Goal: Find specific page/section: Locate a particular part of the current website

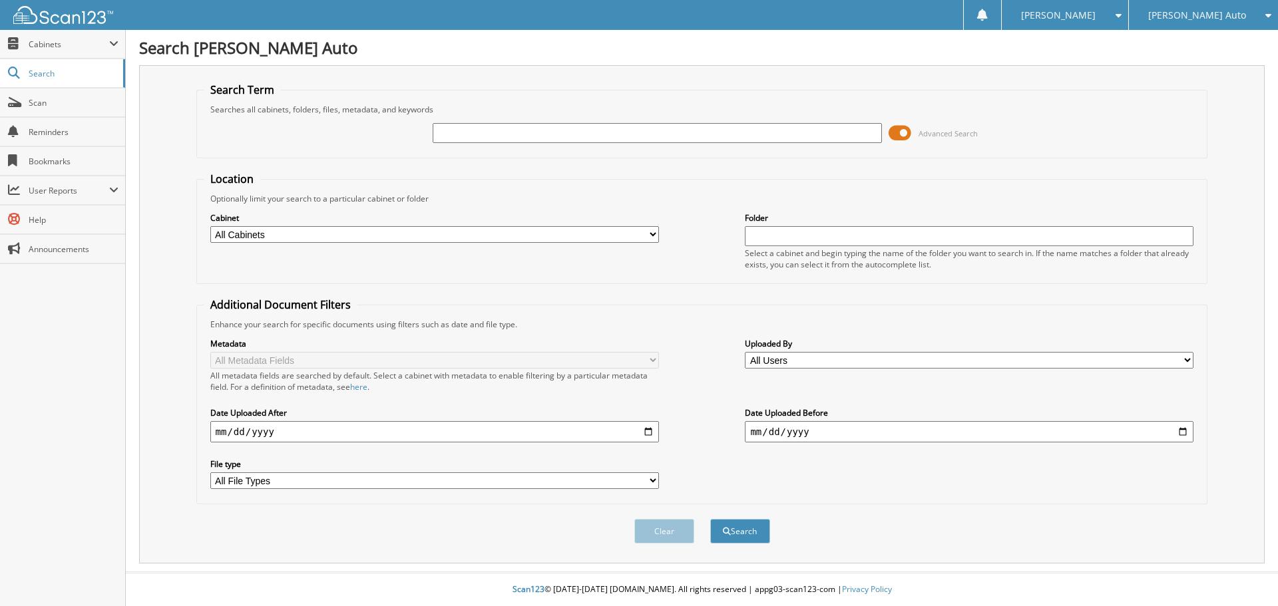
click at [896, 136] on span at bounding box center [899, 133] width 23 height 20
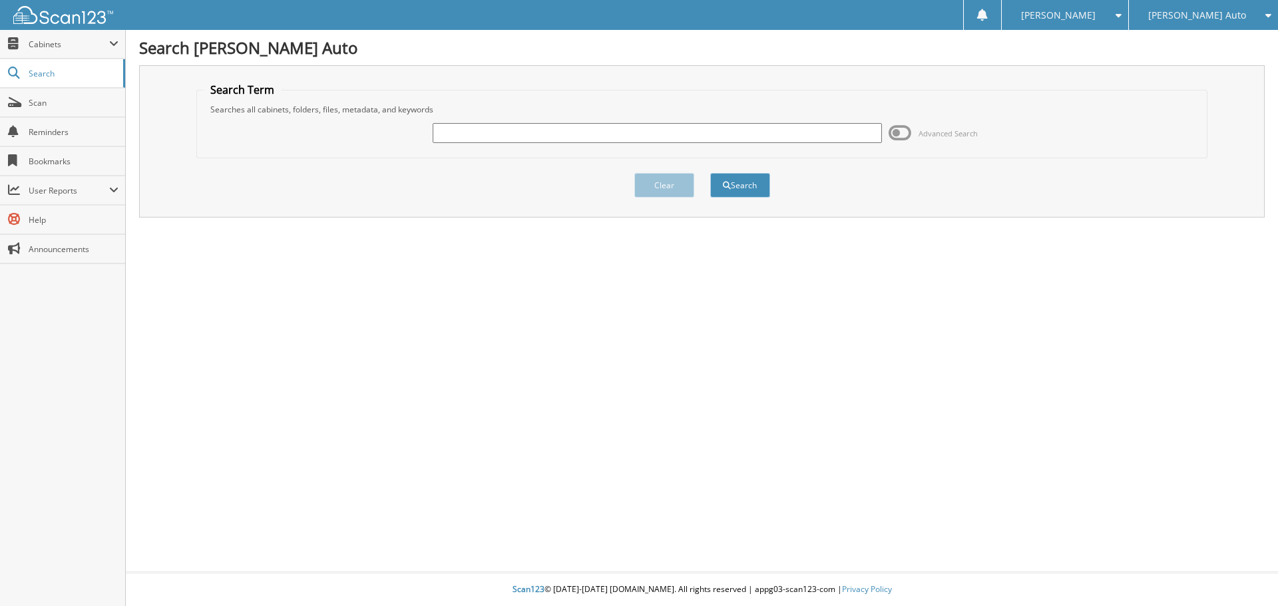
click at [647, 136] on input "text" at bounding box center [656, 133] width 448 height 20
type input "016008"
click at [710, 173] on button "Search" at bounding box center [740, 185] width 60 height 25
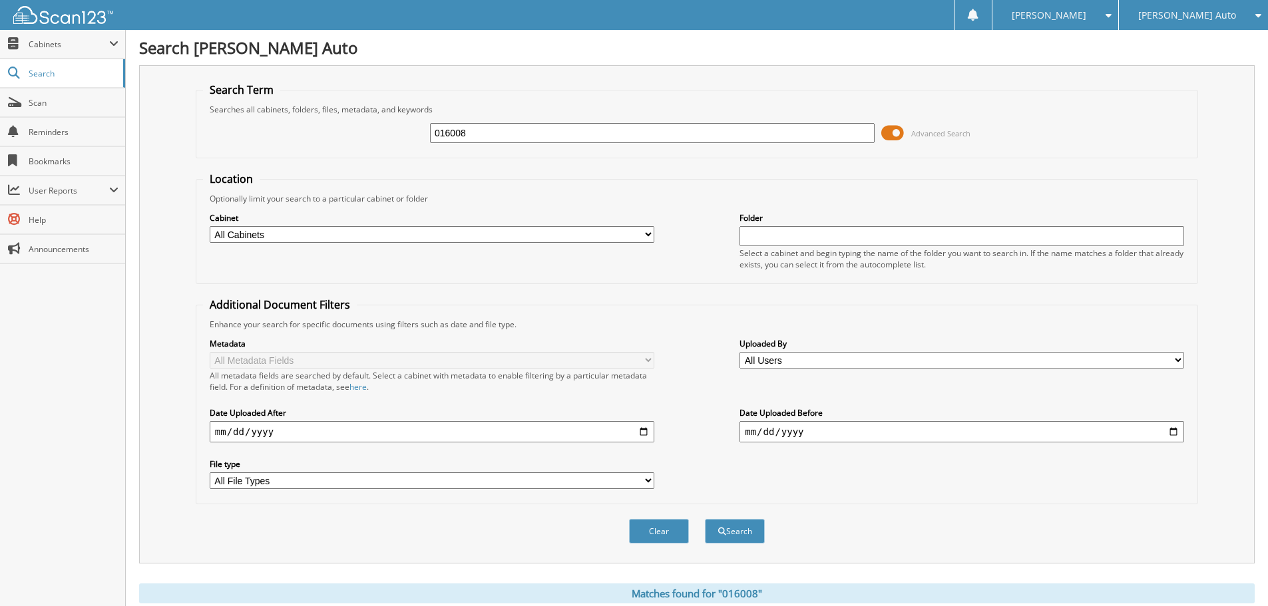
click at [896, 129] on span at bounding box center [892, 133] width 23 height 20
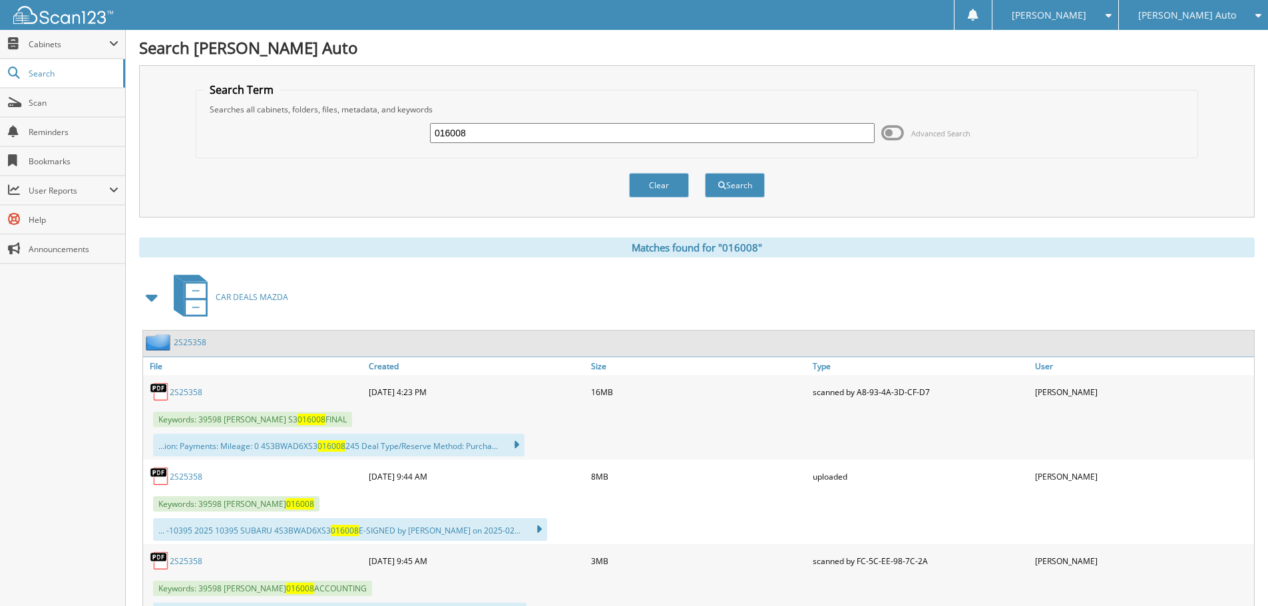
click at [146, 303] on span at bounding box center [152, 297] width 19 height 24
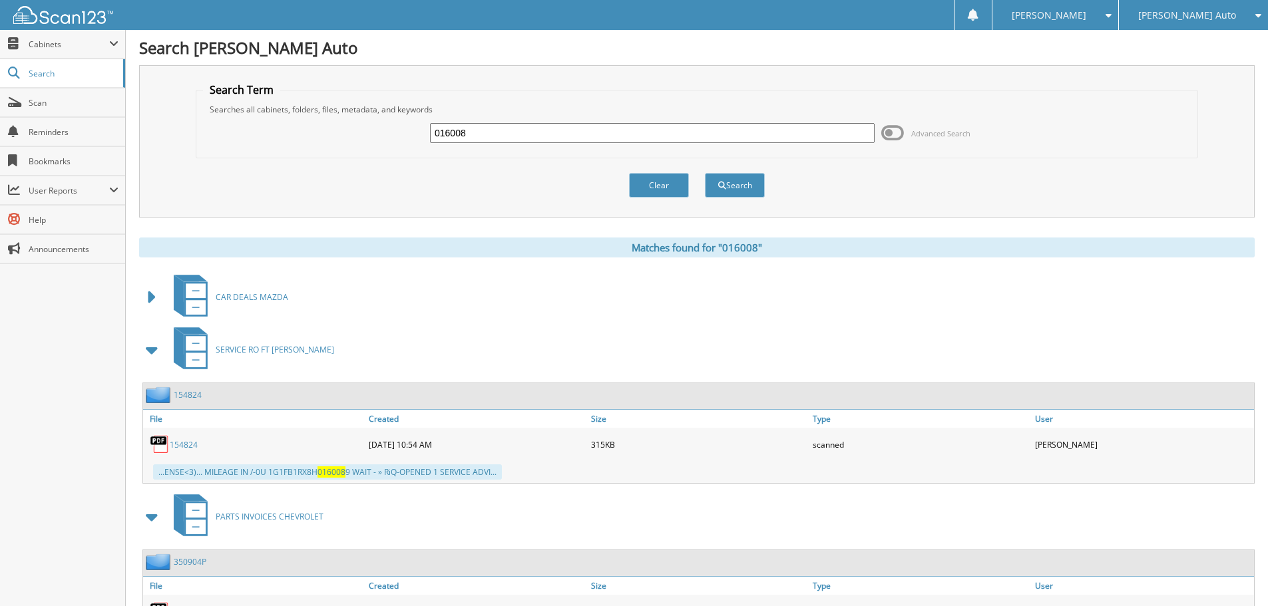
click at [146, 303] on span at bounding box center [152, 297] width 19 height 24
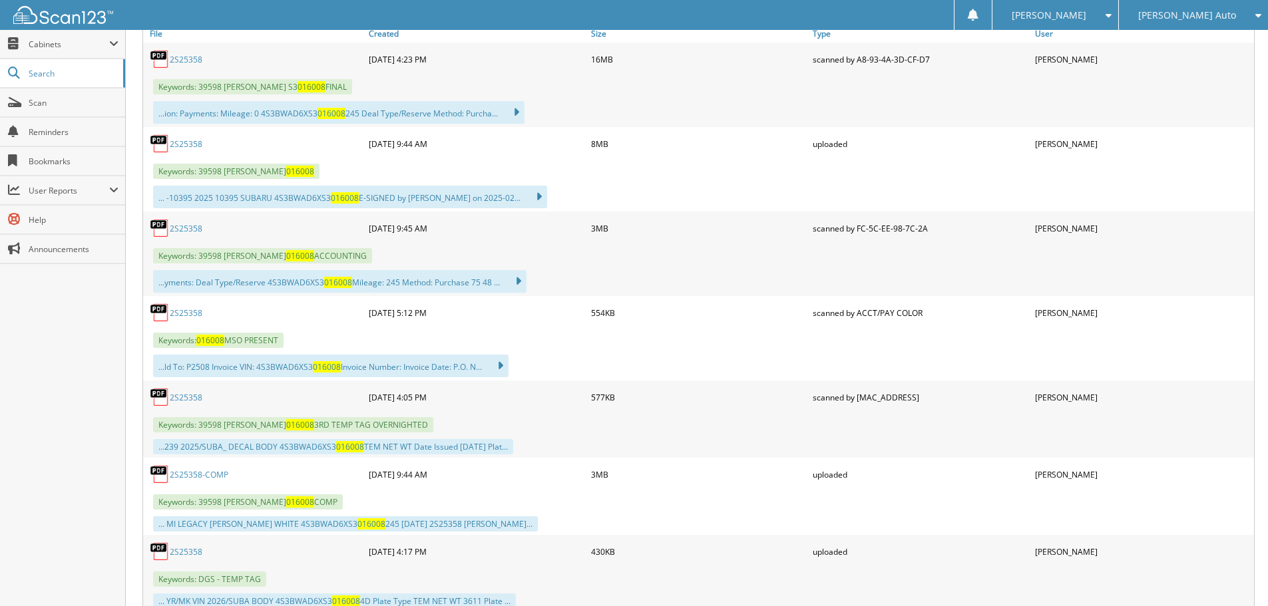
scroll to position [266, 0]
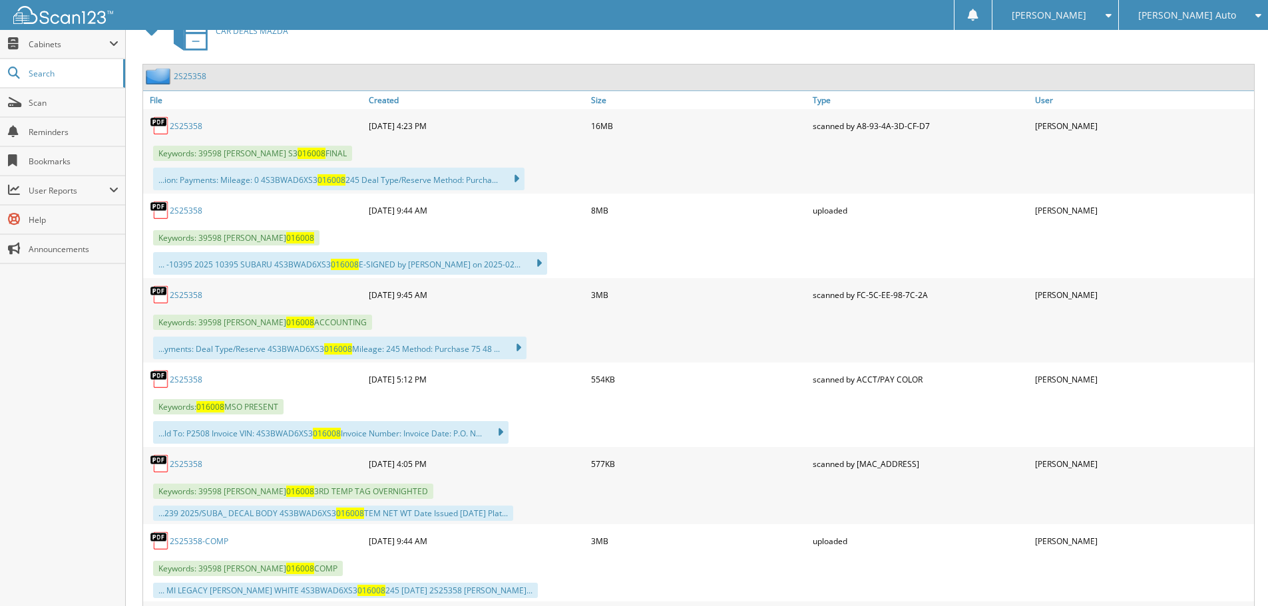
click at [194, 296] on link "2S25358" at bounding box center [186, 294] width 33 height 11
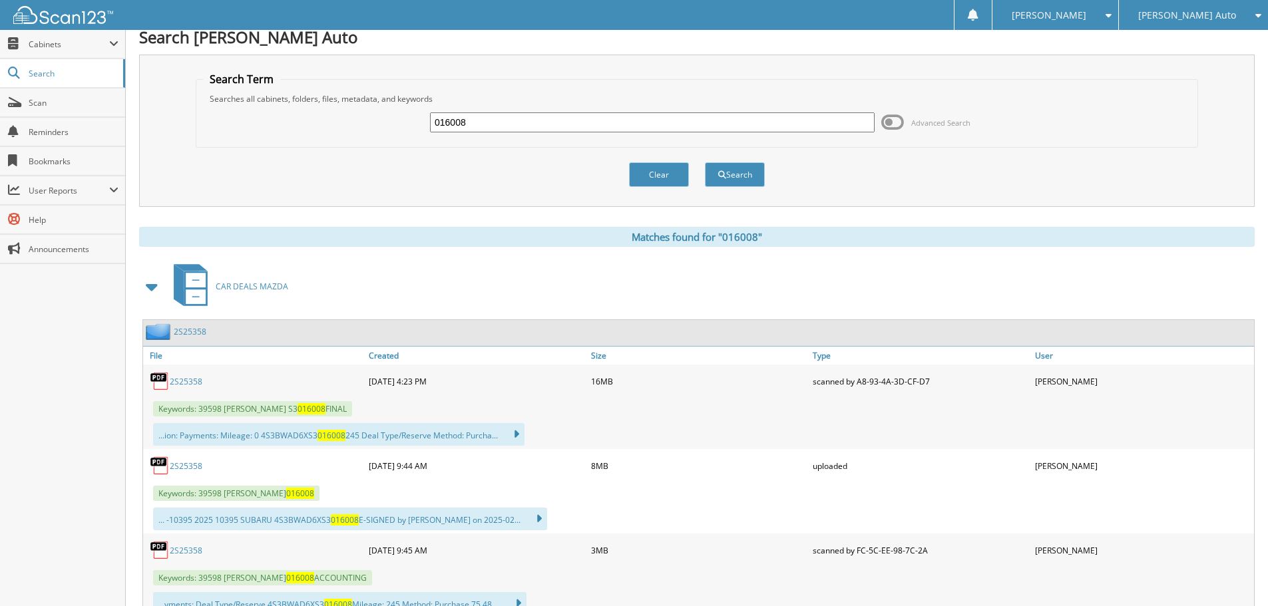
scroll to position [0, 0]
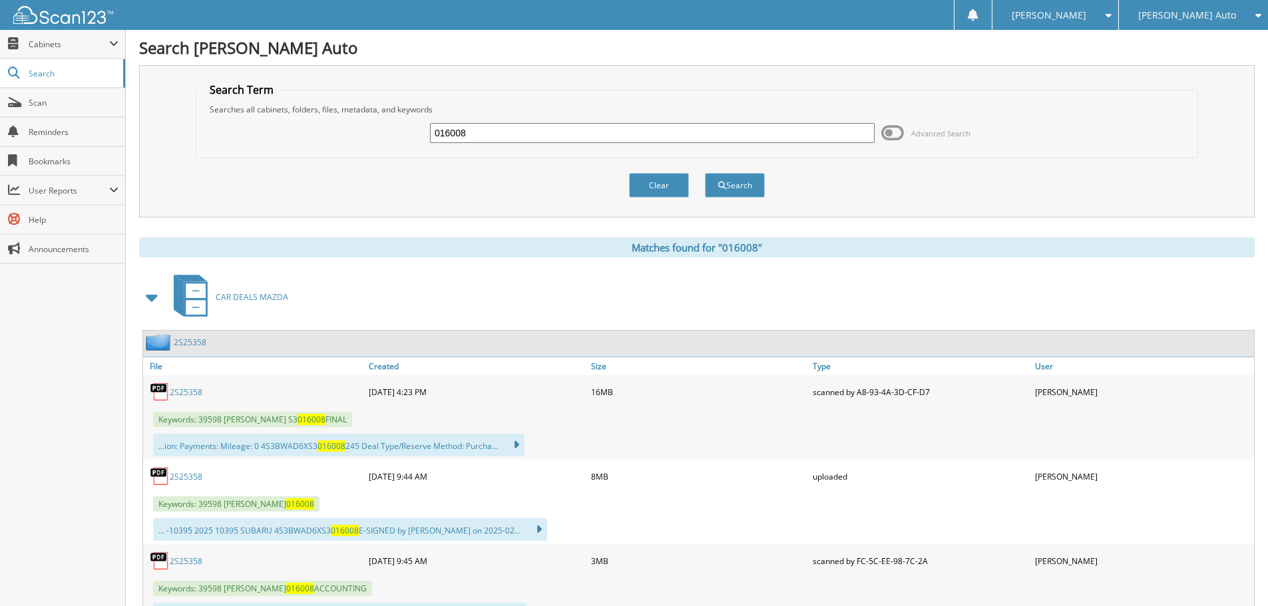
click at [449, 126] on input "016008" at bounding box center [652, 133] width 444 height 20
click at [452, 126] on input "016008" at bounding box center [652, 133] width 444 height 20
click at [455, 128] on input "016008" at bounding box center [652, 133] width 444 height 20
click at [459, 125] on input "016008" at bounding box center [652, 133] width 444 height 20
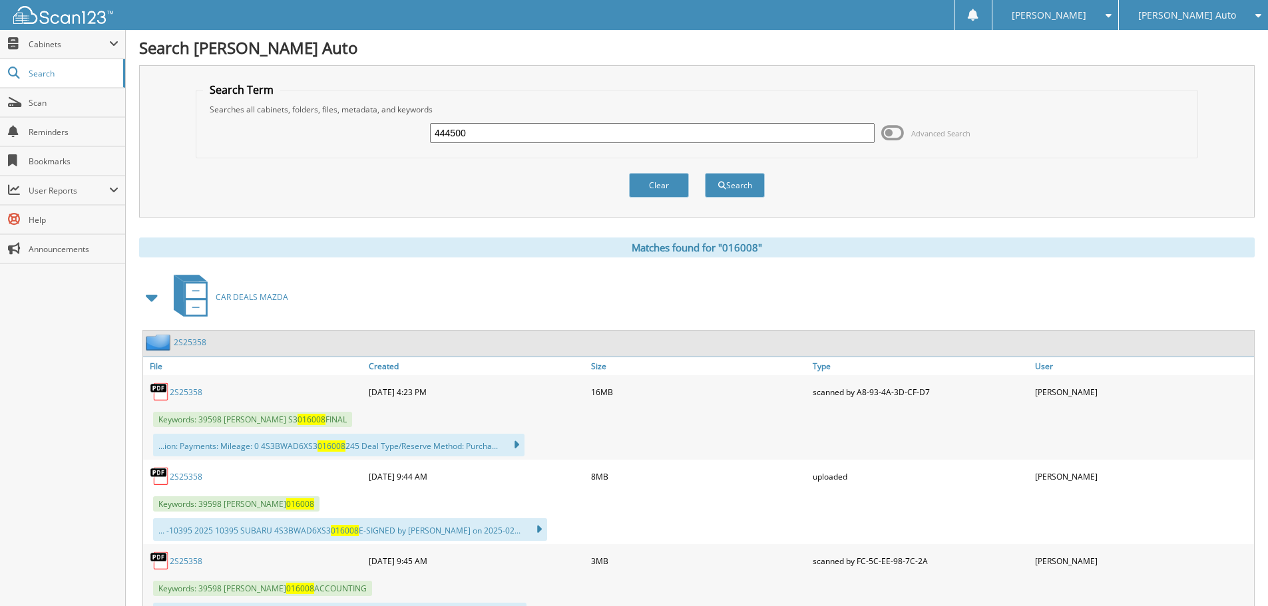
type input "444500"
click at [705, 173] on button "Search" at bounding box center [735, 185] width 60 height 25
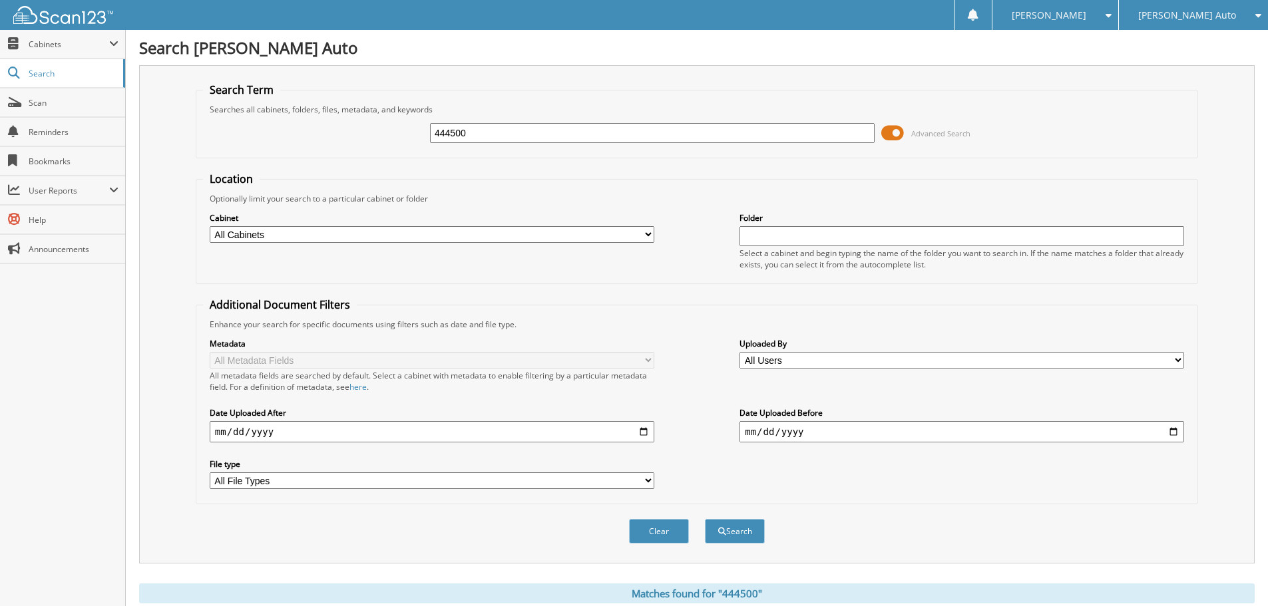
click at [890, 128] on span at bounding box center [892, 133] width 23 height 20
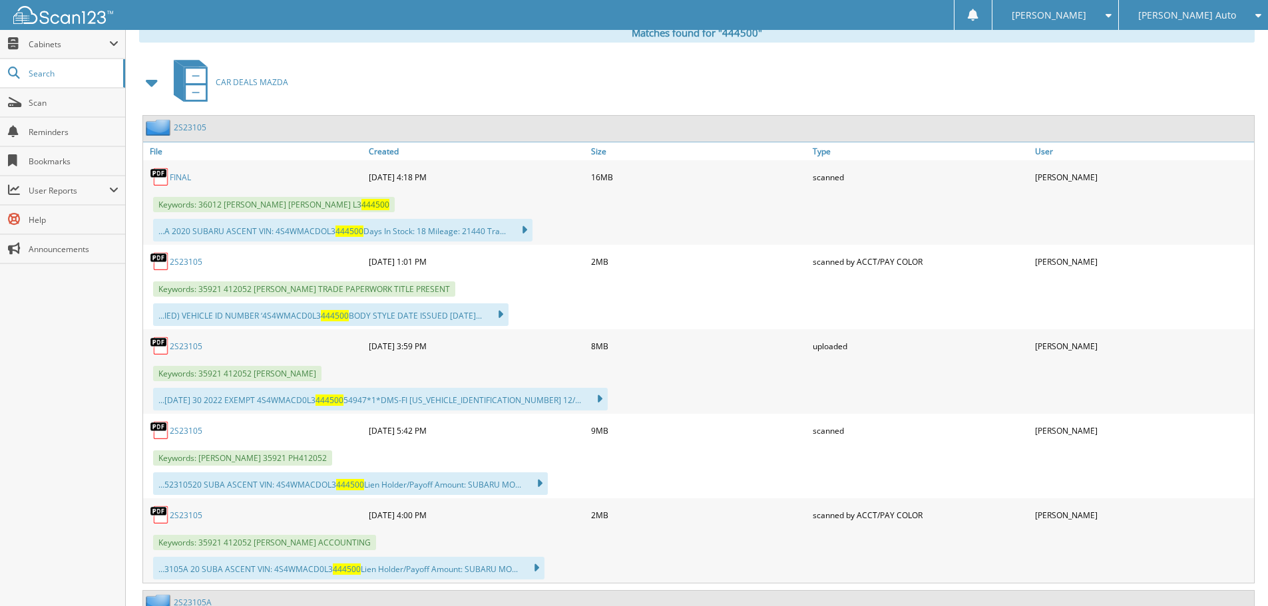
scroll to position [266, 0]
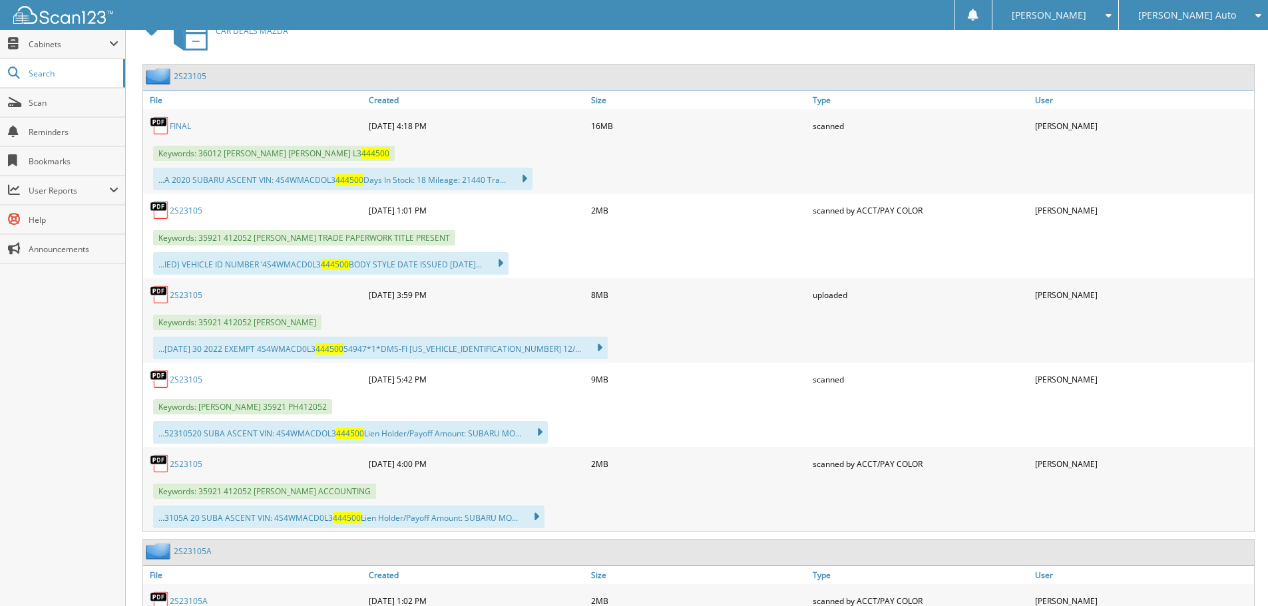
click at [189, 463] on link "2S23105" at bounding box center [186, 463] width 33 height 11
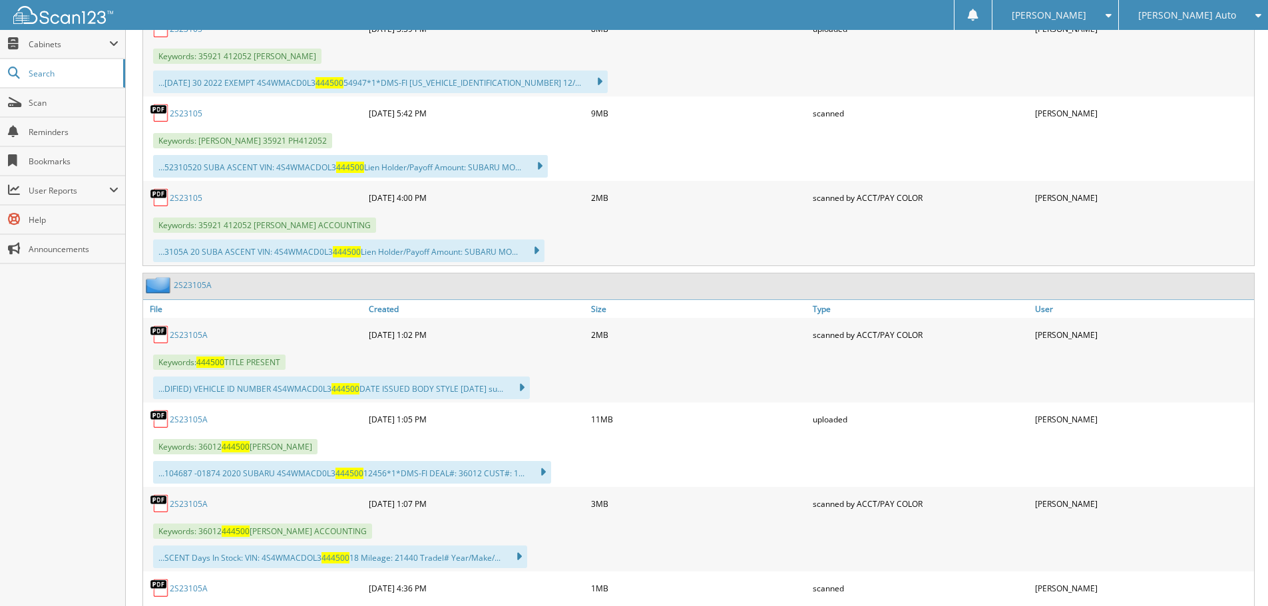
scroll to position [599, 0]
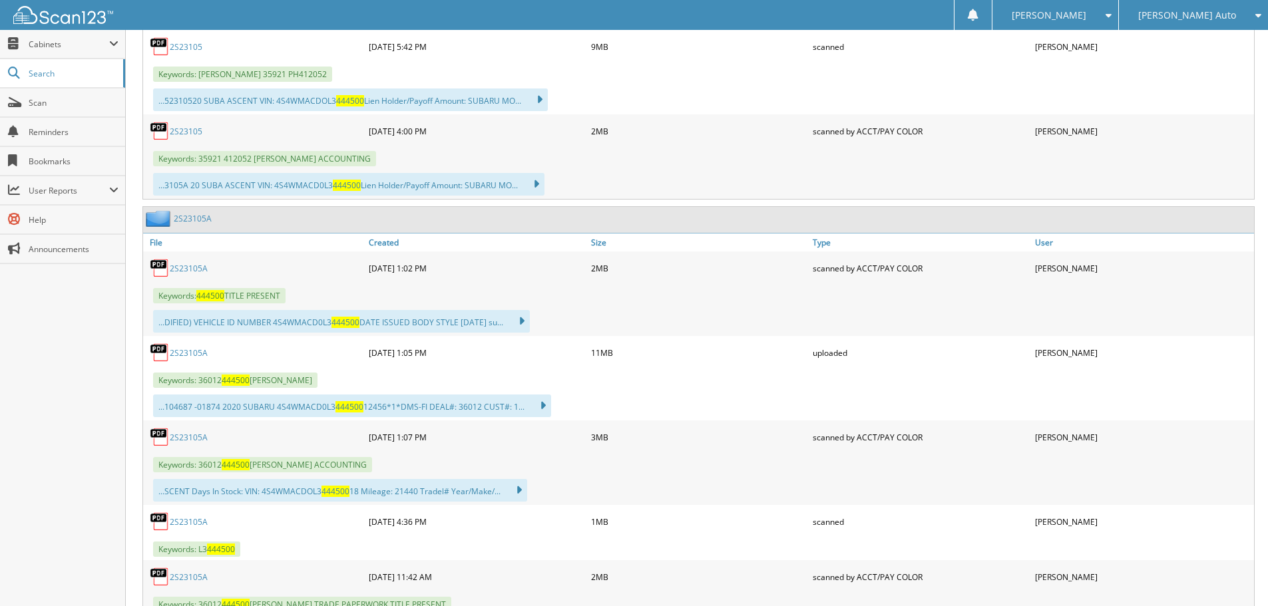
click at [191, 433] on link "2S23105A" at bounding box center [189, 437] width 38 height 11
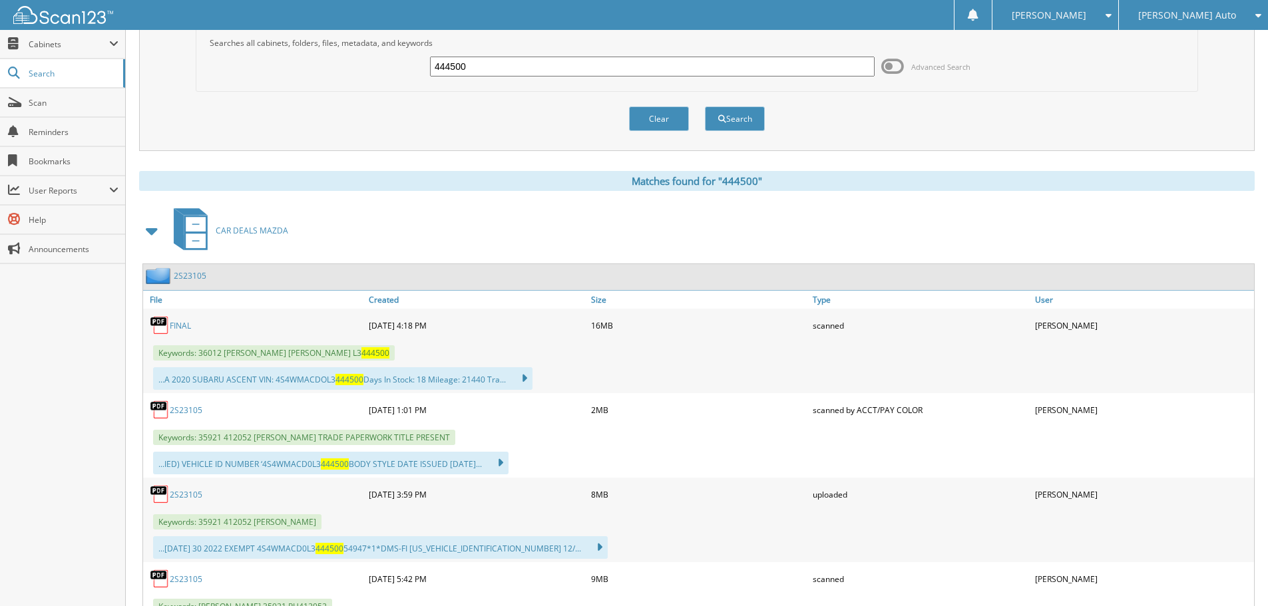
click at [486, 72] on input "444500" at bounding box center [652, 67] width 444 height 20
type input "118880"
click at [705, 106] on button "Search" at bounding box center [735, 118] width 60 height 25
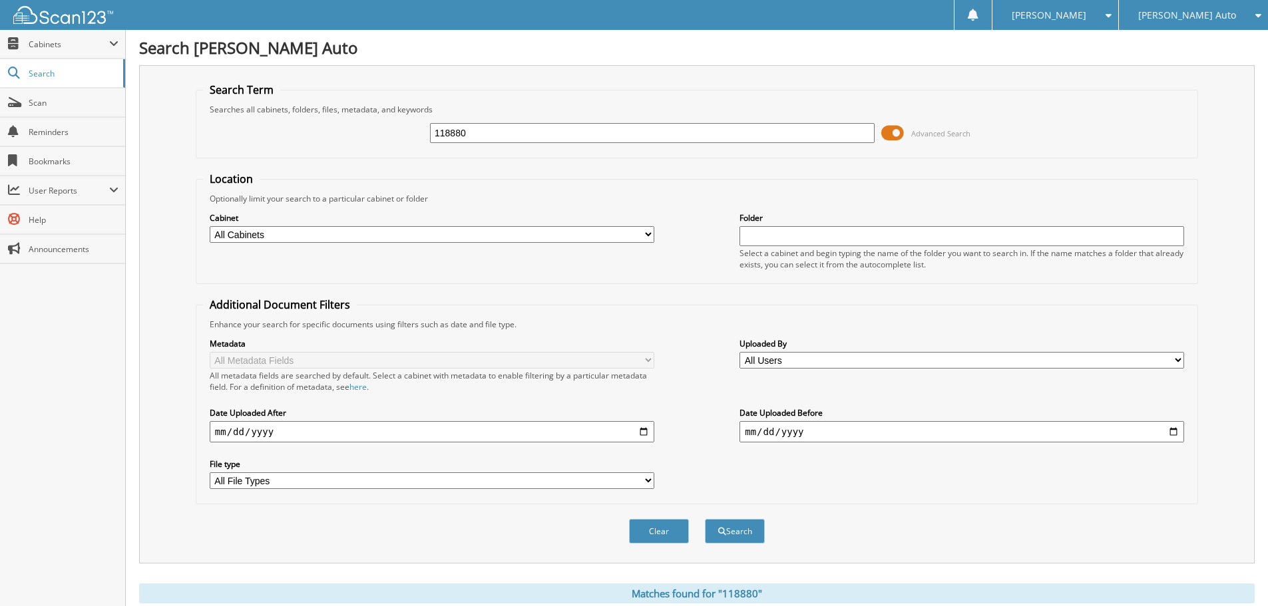
click at [895, 135] on span at bounding box center [892, 133] width 23 height 20
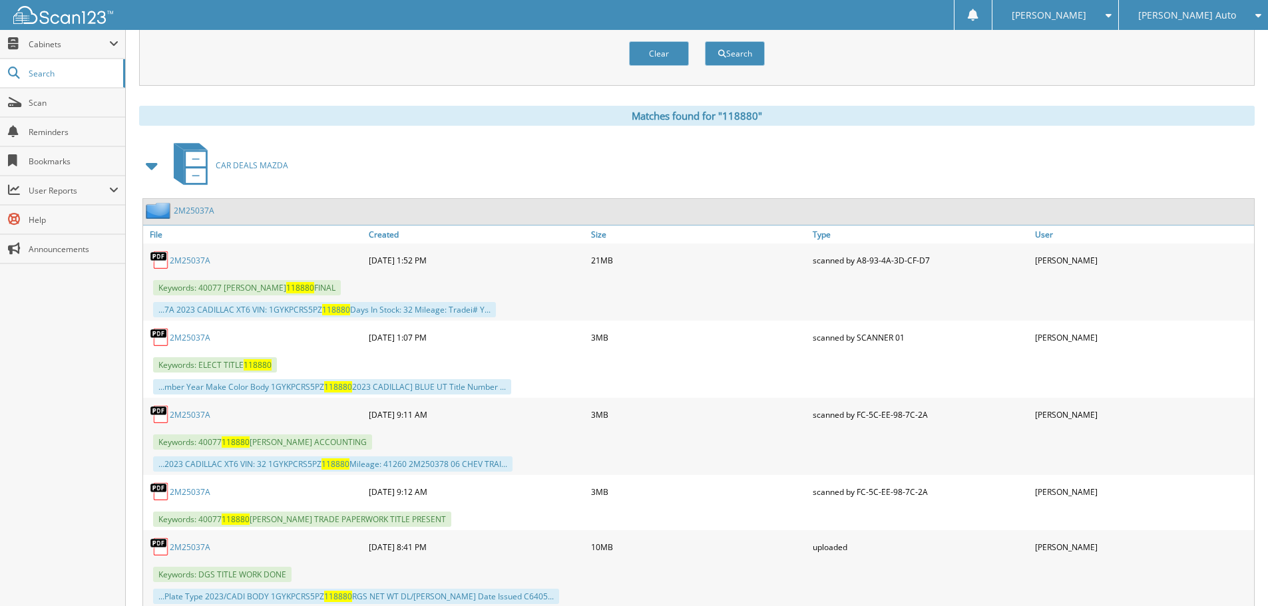
scroll to position [133, 0]
click at [181, 415] on link "2M25037A" at bounding box center [190, 413] width 41 height 11
